Goal: Task Accomplishment & Management: Use online tool/utility

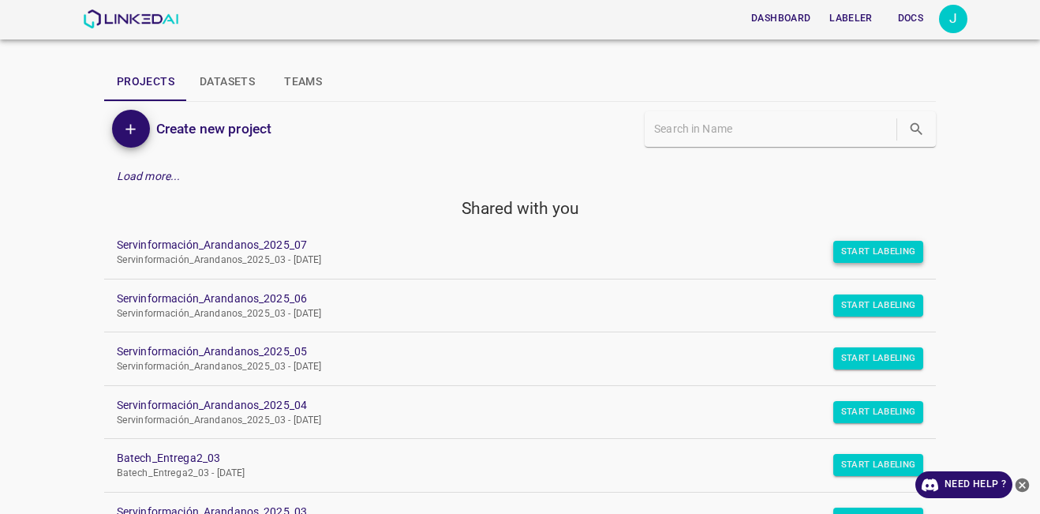
click at [842, 260] on button "Start Labeling" at bounding box center [878, 252] width 91 height 22
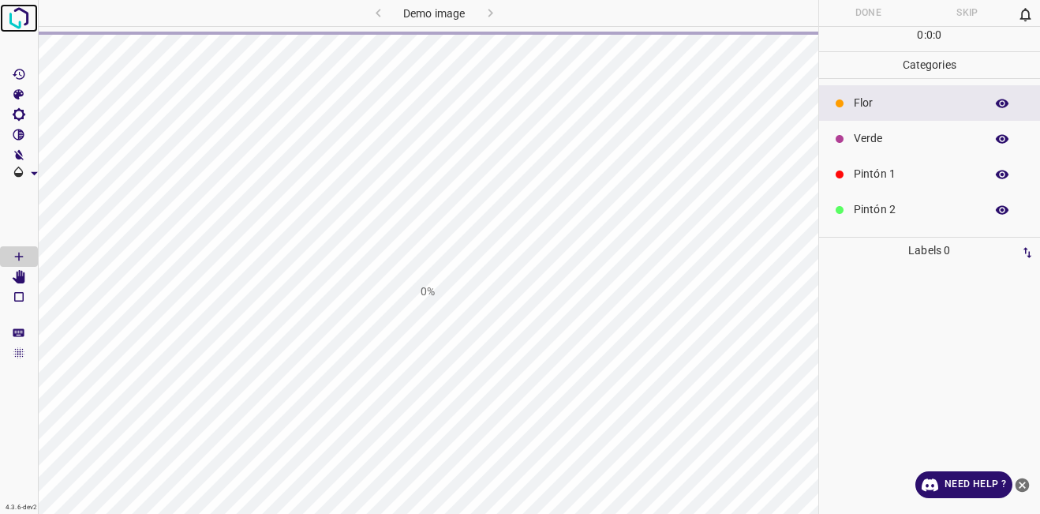
click at [25, 13] on img at bounding box center [19, 18] width 28 height 28
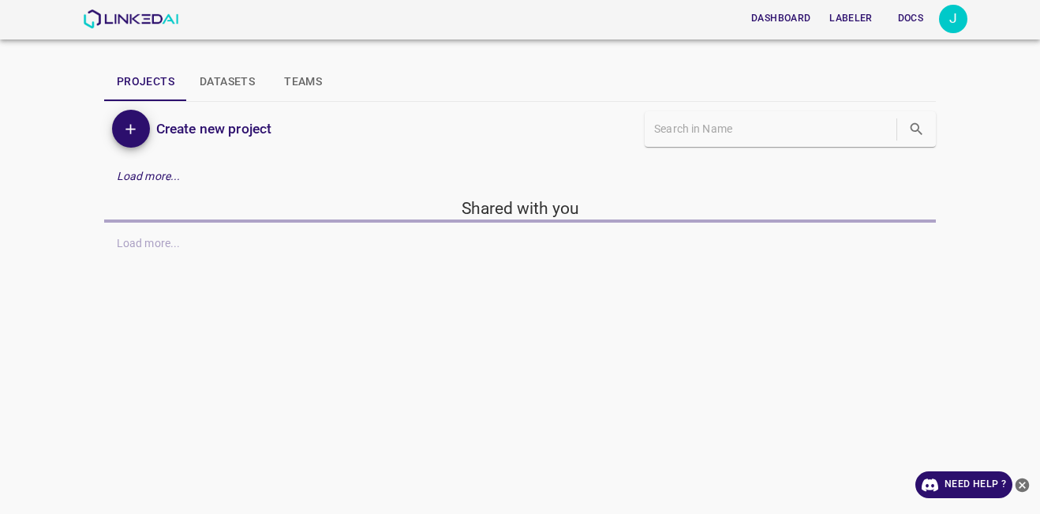
click at [1030, 488] on button "close-help" at bounding box center [1022, 484] width 20 height 27
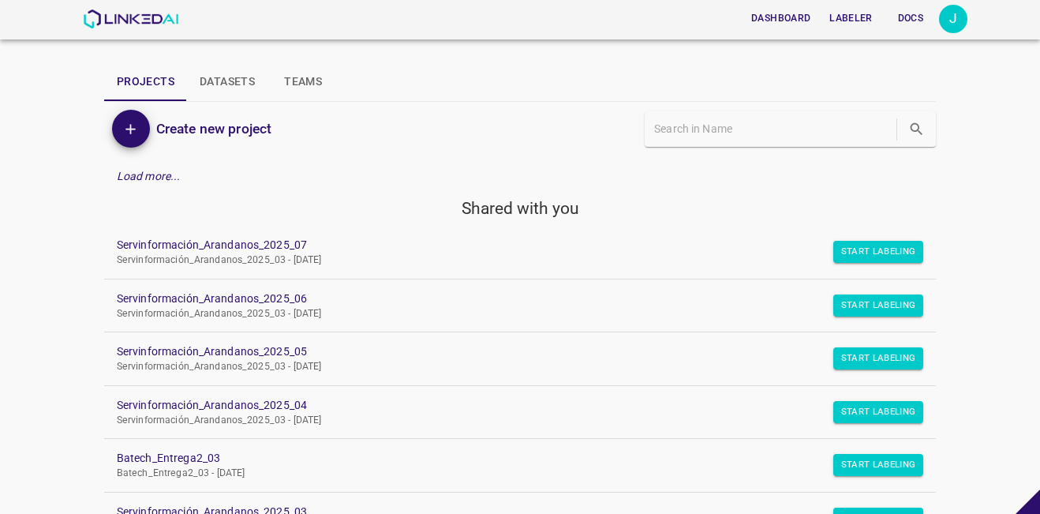
click at [890, 266] on link "Servinformación_Arandanos_2025_07 Servinformación_Arandanos_2025_03 - [DATE]" at bounding box center [519, 252] width 831 height 53
click at [884, 259] on button "Start Labeling" at bounding box center [878, 252] width 91 height 22
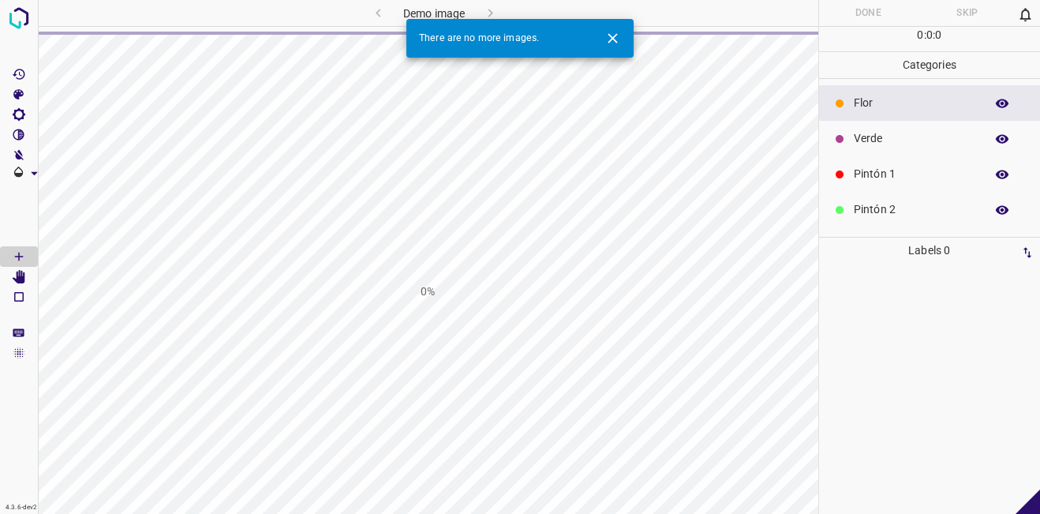
click at [38, 21] on div at bounding box center [19, 257] width 39 height 514
click at [28, 19] on img at bounding box center [19, 18] width 28 height 28
